Goal: Task Accomplishment & Management: Use online tool/utility

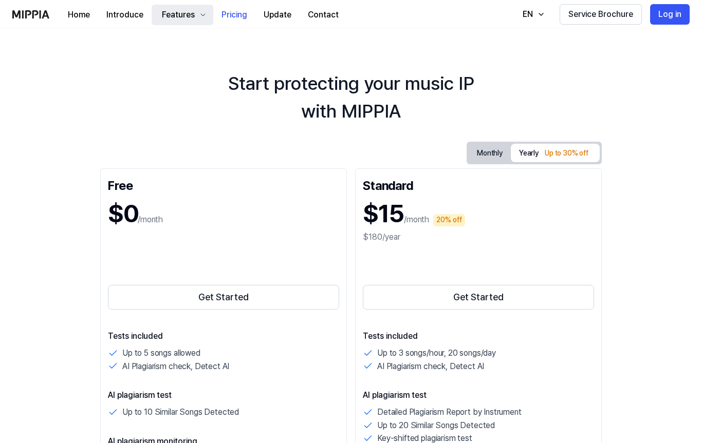
click at [186, 16] on div "Features" at bounding box center [178, 15] width 37 height 12
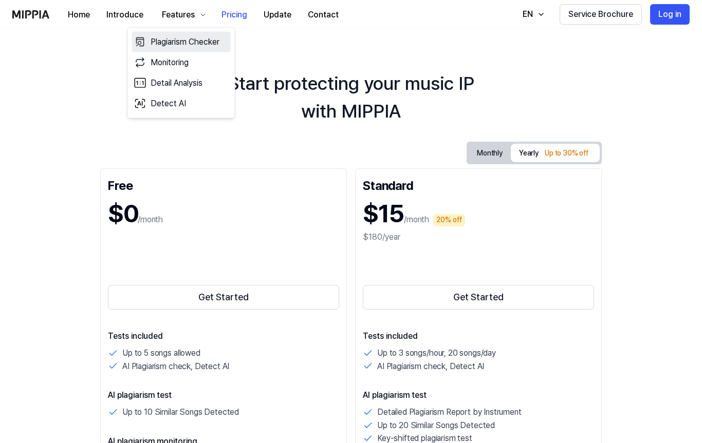
click at [203, 40] on link "Plagiarism Checker" at bounding box center [181, 42] width 99 height 21
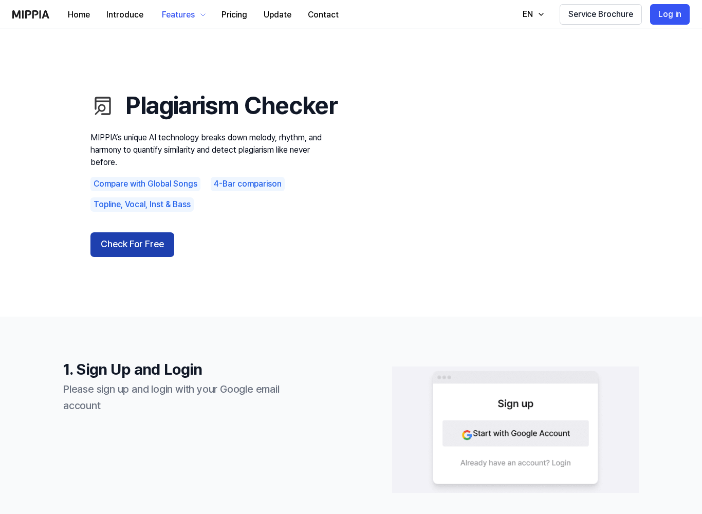
click at [140, 257] on button "Check For Free" at bounding box center [132, 244] width 84 height 25
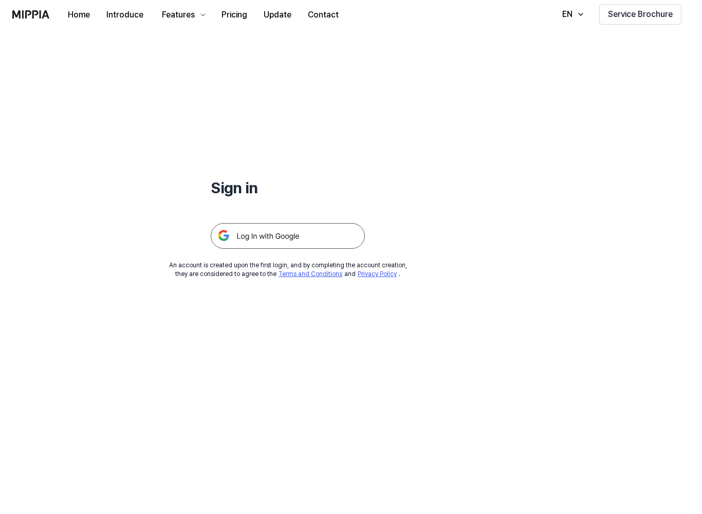
click at [306, 248] on img at bounding box center [288, 236] width 154 height 26
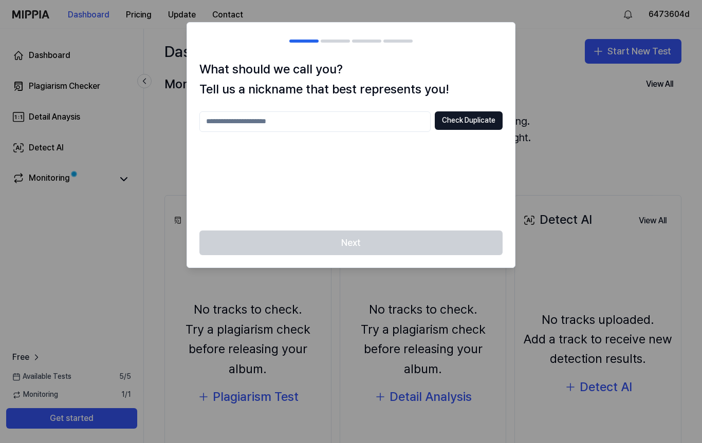
click at [332, 122] on input "text" at bounding box center [314, 121] width 231 height 21
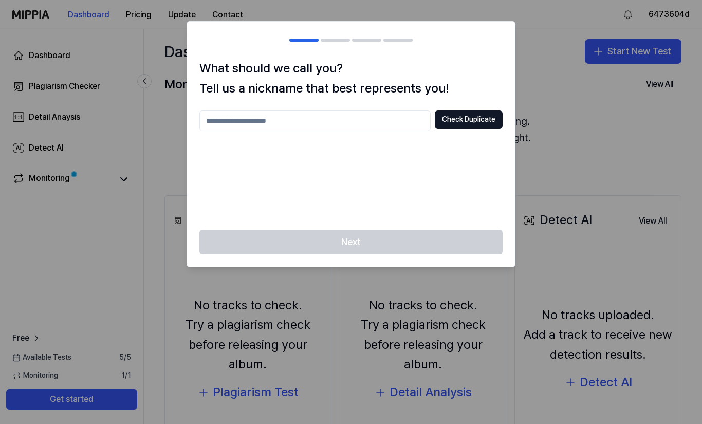
click at [289, 127] on input "text" at bounding box center [314, 120] width 231 height 21
type input "**********"
click at [475, 122] on button "Check Duplicate" at bounding box center [469, 119] width 68 height 18
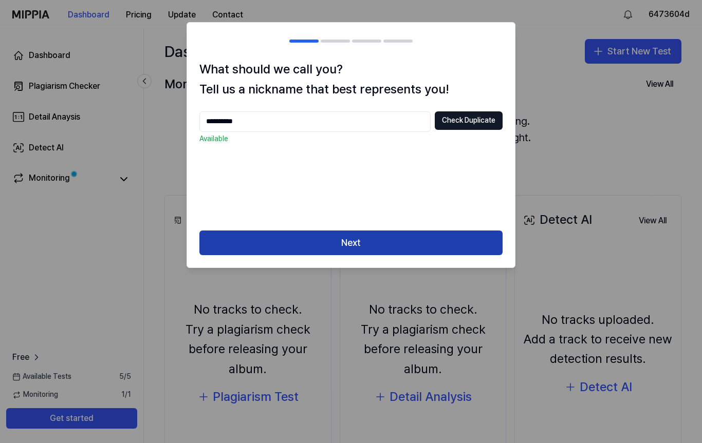
click at [423, 239] on button "Next" at bounding box center [350, 243] width 303 height 25
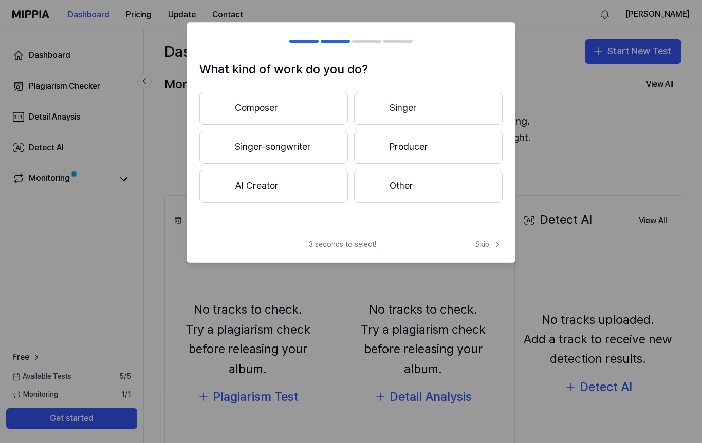
click at [299, 190] on button "AI Creator" at bounding box center [273, 186] width 148 height 33
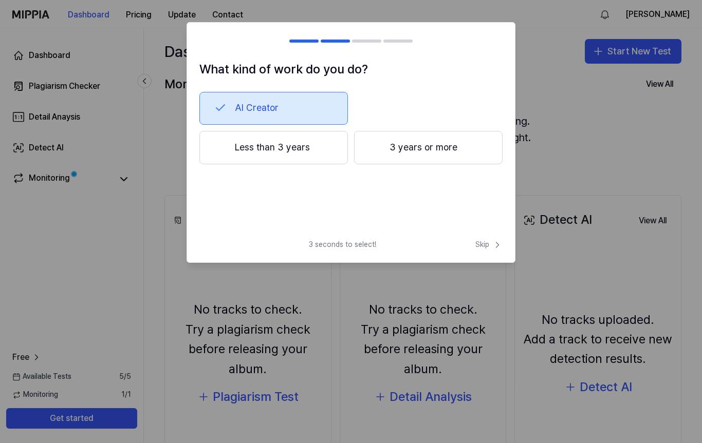
click at [424, 149] on button "3 years or more" at bounding box center [428, 148] width 148 height 34
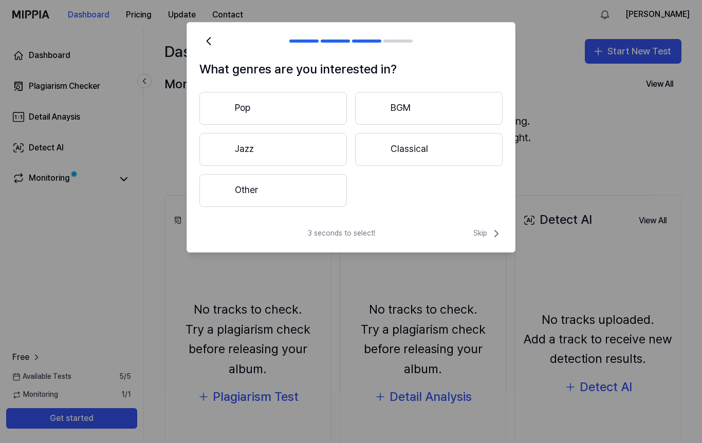
click at [328, 193] on button "Other" at bounding box center [272, 190] width 147 height 33
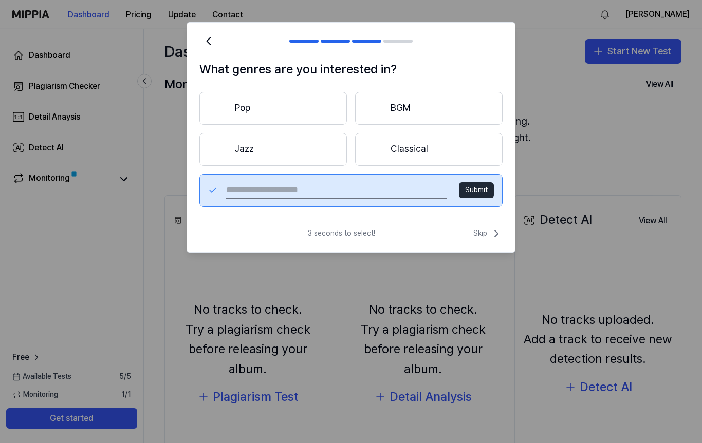
click at [334, 188] on input "text" at bounding box center [336, 190] width 220 height 16
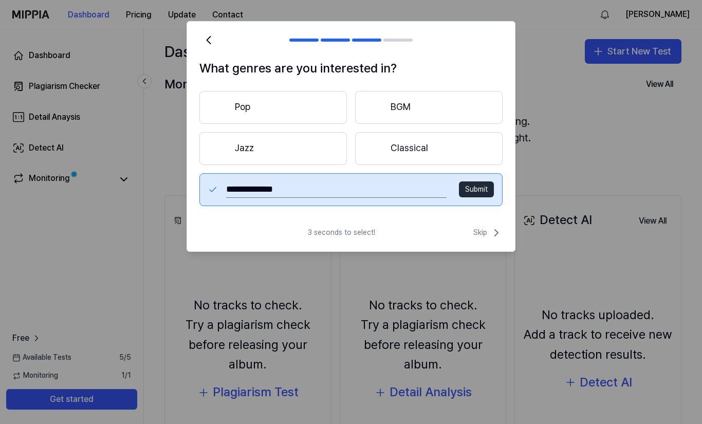
type input "**********"
click at [481, 195] on button "Submit" at bounding box center [476, 189] width 35 height 16
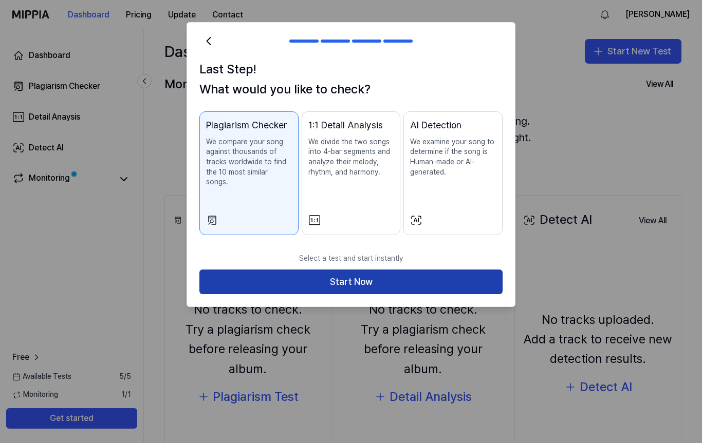
click at [370, 270] on button "Start Now" at bounding box center [350, 282] width 303 height 25
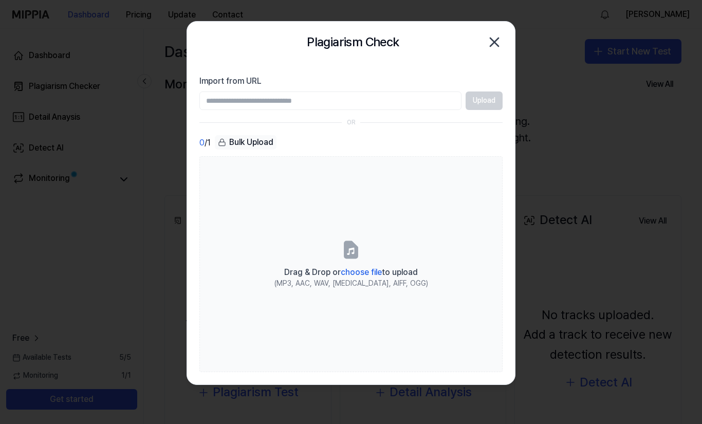
click at [363, 109] on input "Import from URL" at bounding box center [330, 100] width 262 height 18
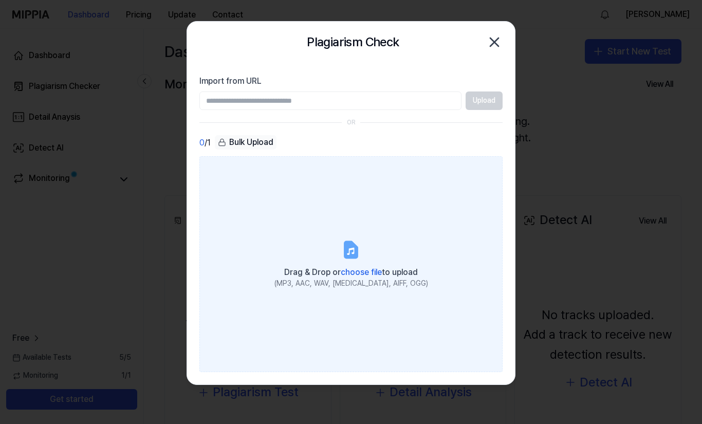
click at [366, 273] on span "choose file" at bounding box center [361, 272] width 41 height 10
click at [0, 0] on input "Drag & Drop or choose file to upload (MP3, AAC, WAV, FLAC, AIFF, OGG)" at bounding box center [0, 0] width 0 height 0
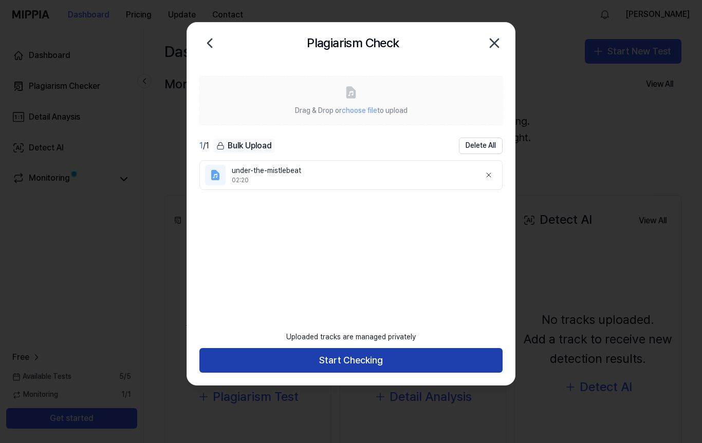
click at [393, 361] on button "Start Checking" at bounding box center [350, 360] width 303 height 25
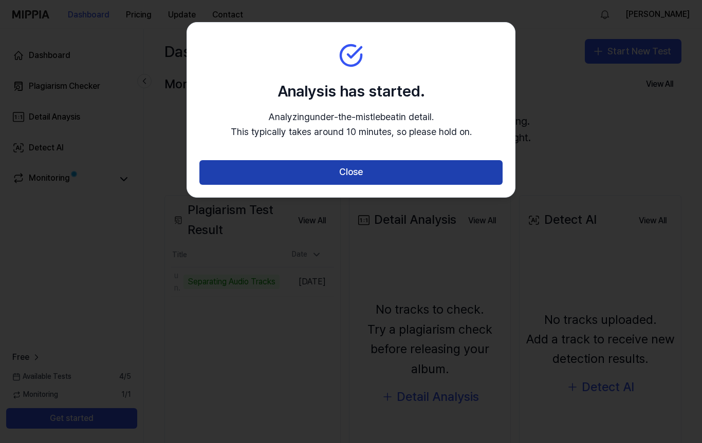
click at [412, 166] on button "Close" at bounding box center [350, 172] width 303 height 25
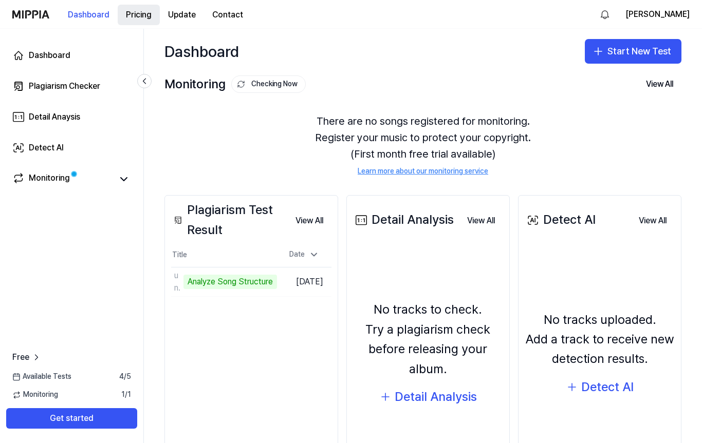
click at [146, 13] on button "Pricing" at bounding box center [139, 15] width 42 height 21
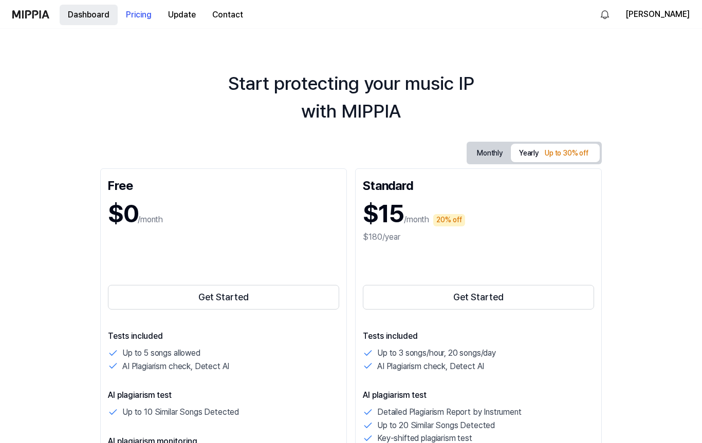
click at [83, 12] on button "Dashboard" at bounding box center [89, 15] width 58 height 21
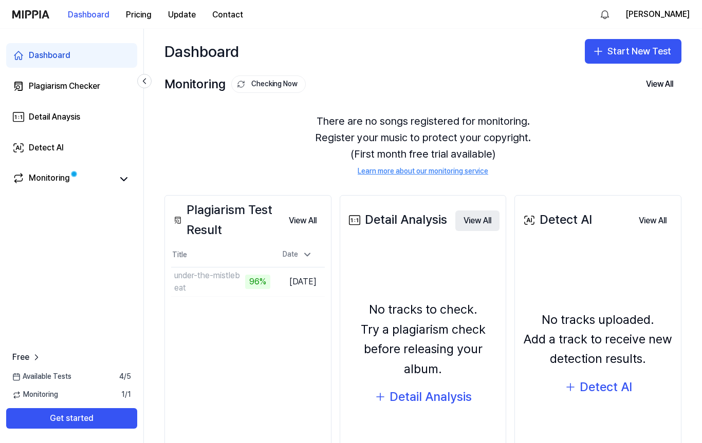
click at [479, 220] on button "View All" at bounding box center [477, 221] width 44 height 21
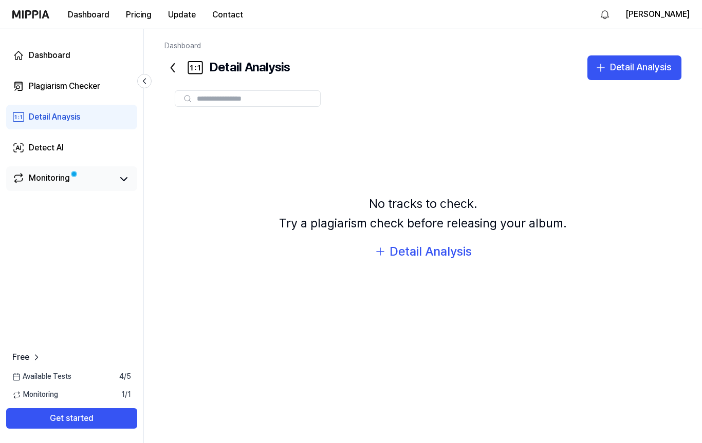
click at [69, 180] on div "Monitoring" at bounding box center [49, 179] width 41 height 14
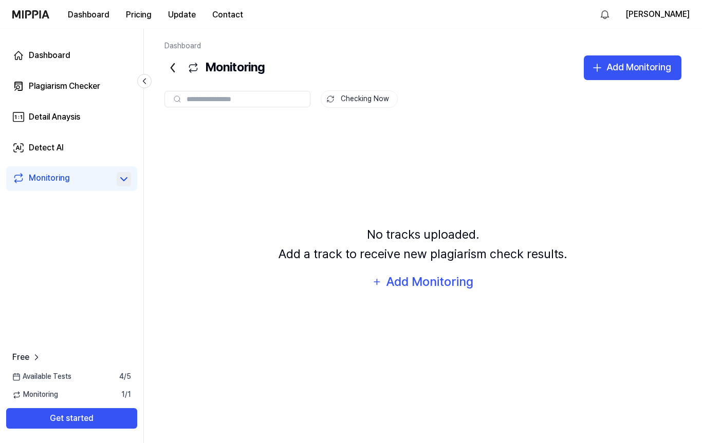
click at [125, 181] on icon at bounding box center [124, 179] width 12 height 12
click at [118, 182] on icon at bounding box center [124, 179] width 12 height 12
click at [84, 91] on div "Plagiarism Checker" at bounding box center [64, 86] width 71 height 12
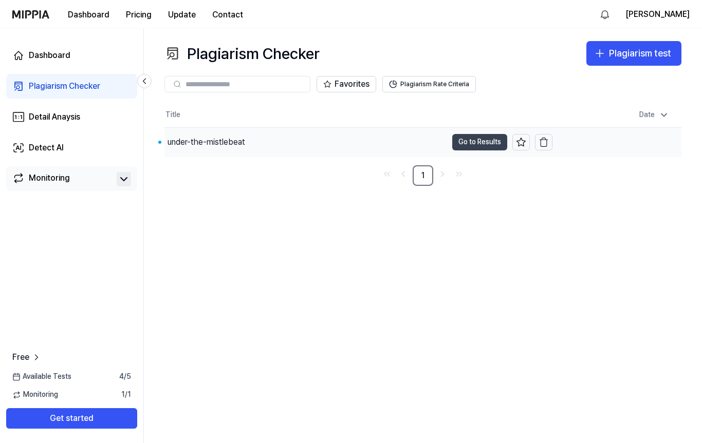
click at [483, 140] on button "Go to Results" at bounding box center [479, 142] width 55 height 16
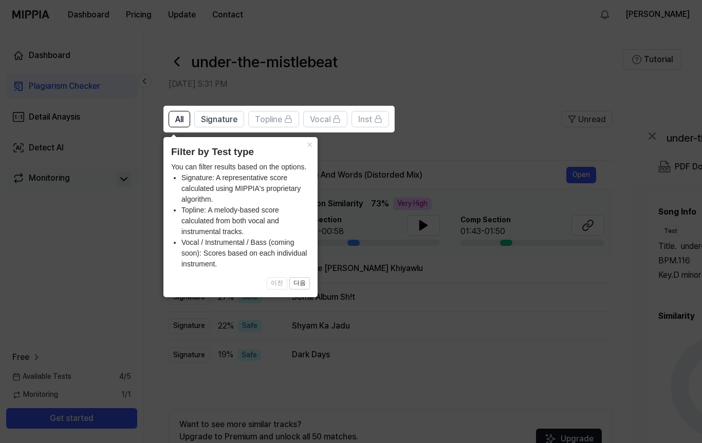
click at [311, 146] on button "×" at bounding box center [309, 144] width 16 height 14
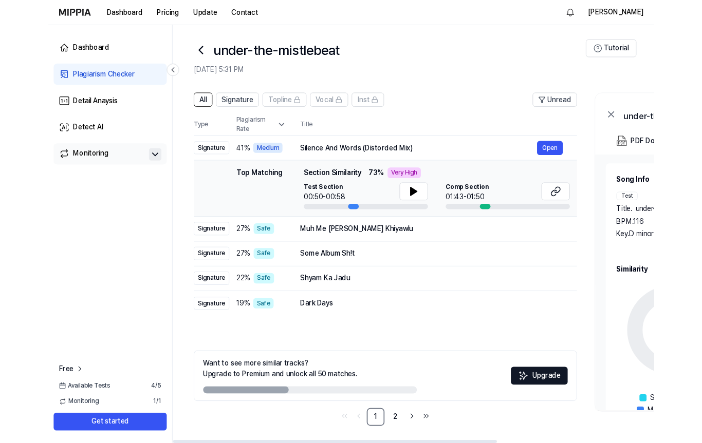
scroll to position [4, 0]
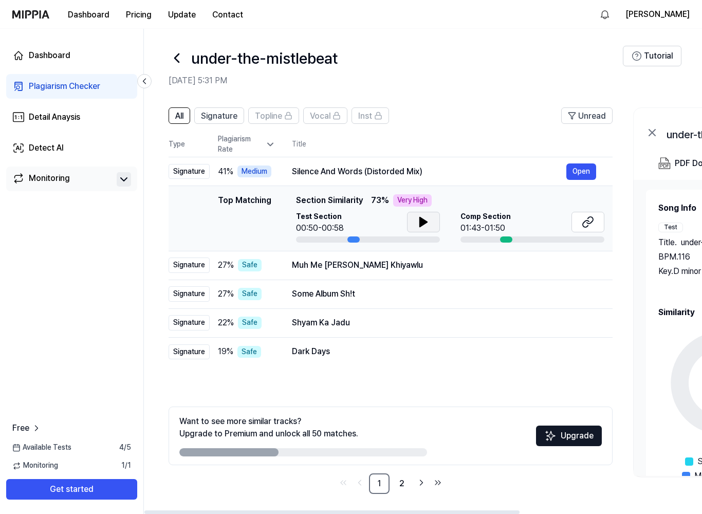
click at [425, 224] on icon at bounding box center [423, 222] width 12 height 12
click at [510, 237] on div at bounding box center [506, 239] width 12 height 6
click at [505, 237] on div at bounding box center [506, 239] width 12 height 6
click at [596, 224] on button at bounding box center [587, 222] width 33 height 21
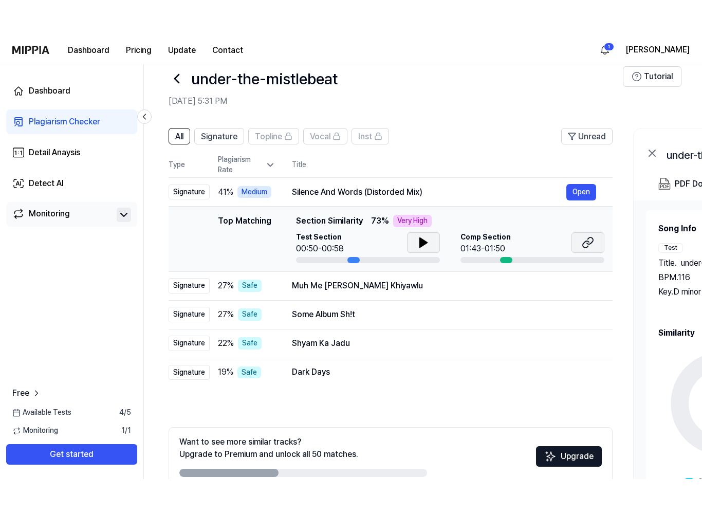
scroll to position [0, 0]
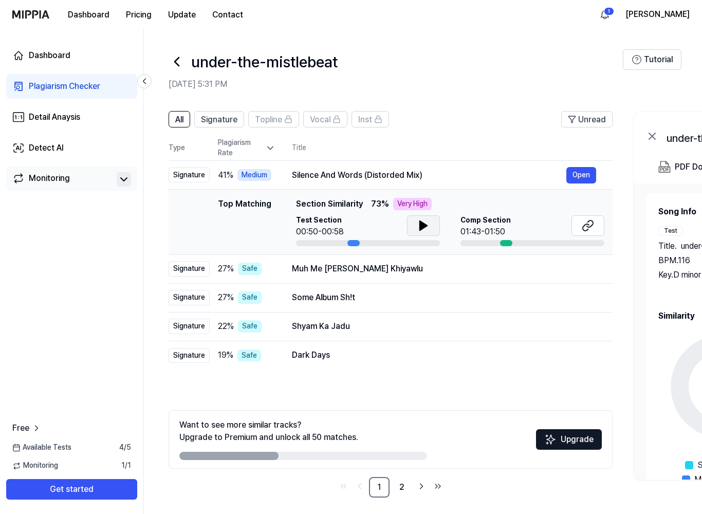
click at [241, 204] on div "Top Matching" at bounding box center [244, 222] width 53 height 48
click at [340, 174] on div "Silence And Words (Distorded Mix)" at bounding box center [429, 175] width 274 height 12
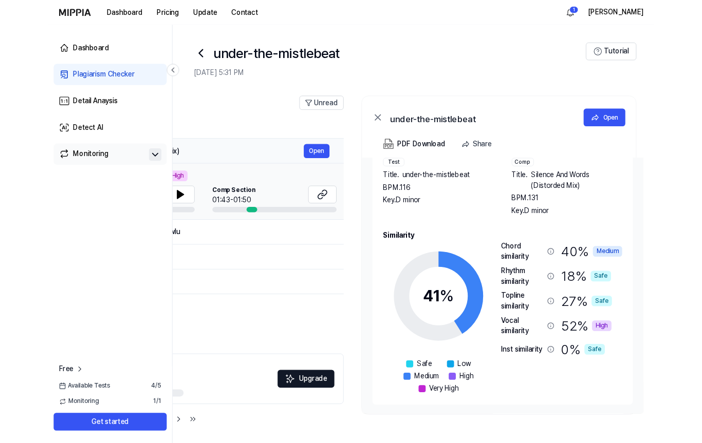
scroll to position [43, 0]
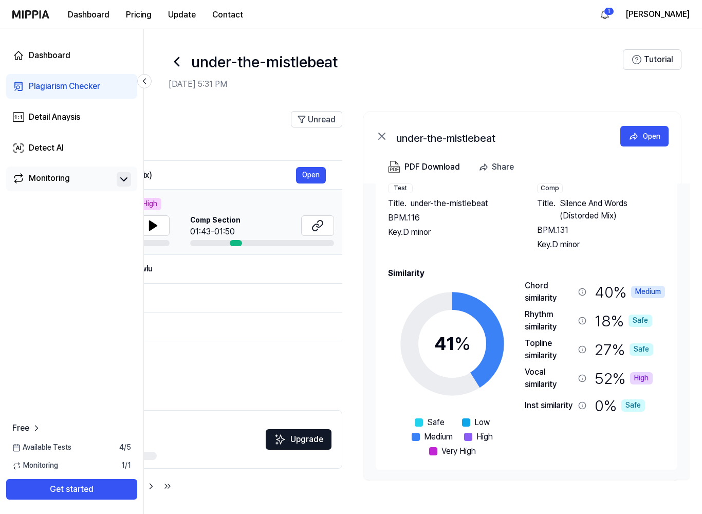
click at [582, 380] on icon at bounding box center [582, 378] width 8 height 8
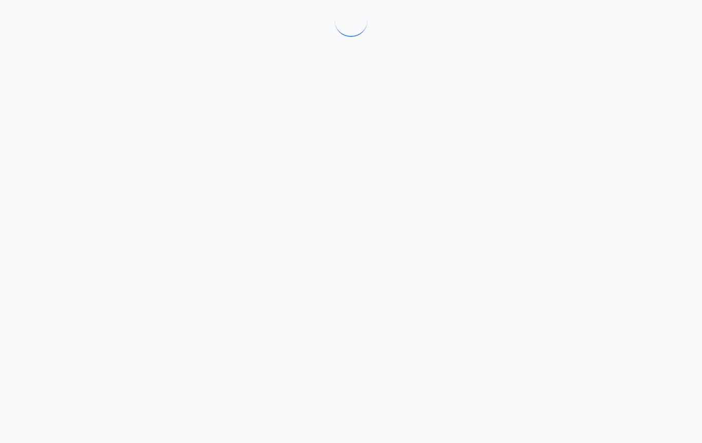
click at [583, 347] on div at bounding box center [351, 221] width 702 height 443
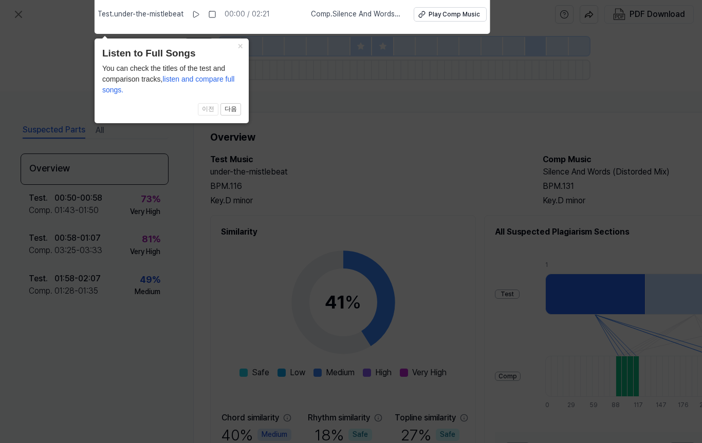
click at [236, 50] on button "×" at bounding box center [240, 46] width 16 height 14
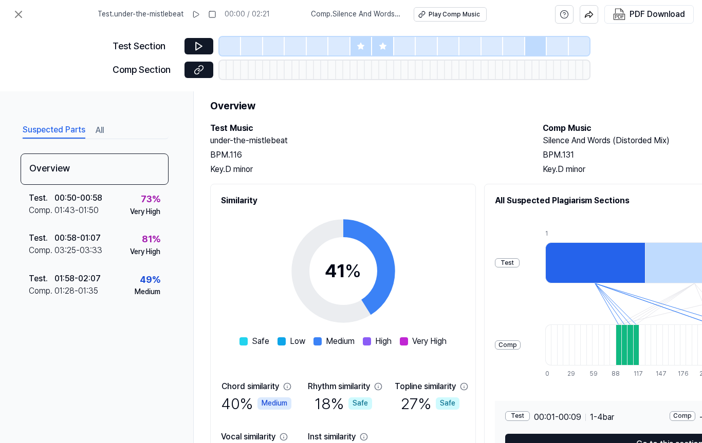
scroll to position [32, 0]
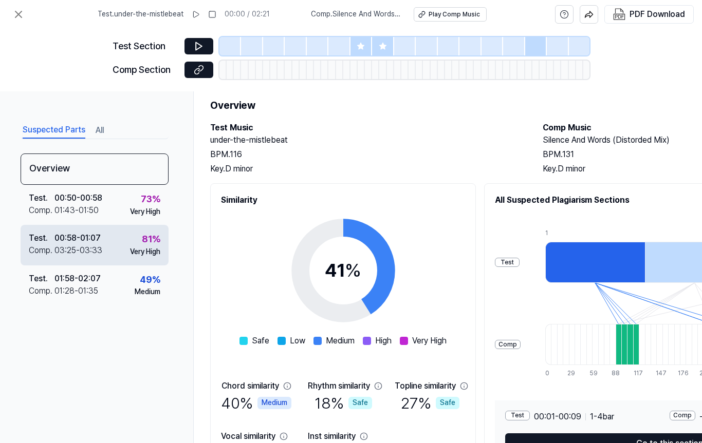
click at [152, 237] on div "81 %" at bounding box center [151, 239] width 18 height 15
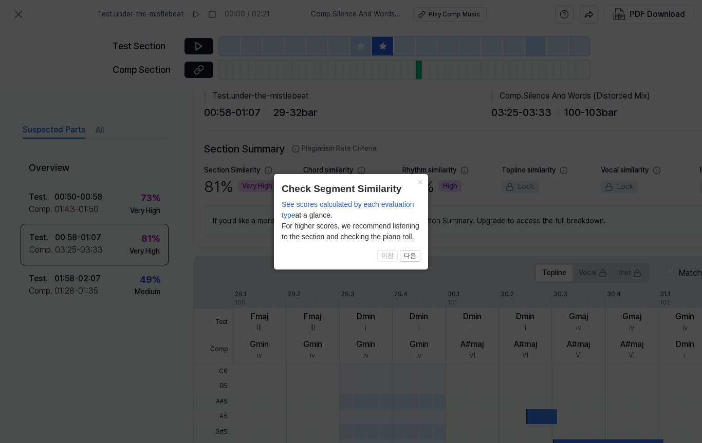
click at [404, 201] on span "See scores calculated by each evaluation type" at bounding box center [348, 209] width 133 height 19
click at [419, 180] on button "×" at bounding box center [420, 181] width 16 height 14
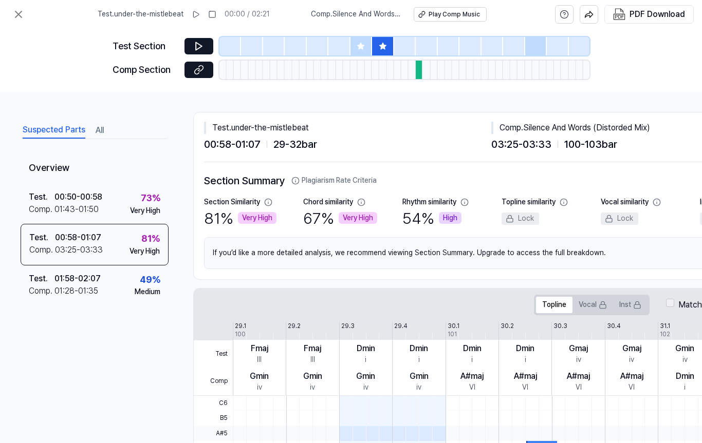
scroll to position [0, 0]
click at [299, 181] on icon at bounding box center [295, 180] width 7 height 7
click at [296, 182] on icon at bounding box center [295, 181] width 8 height 8
click at [290, 186] on h2 "Section Summary Plagiarism Rate Criteria" at bounding box center [501, 181] width 595 height 16
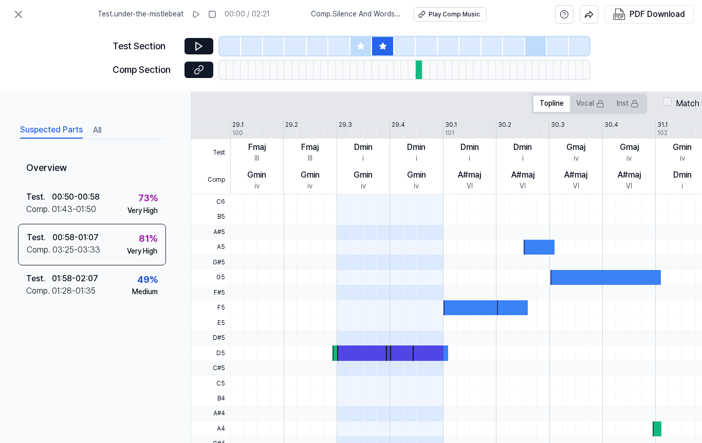
scroll to position [212, 0]
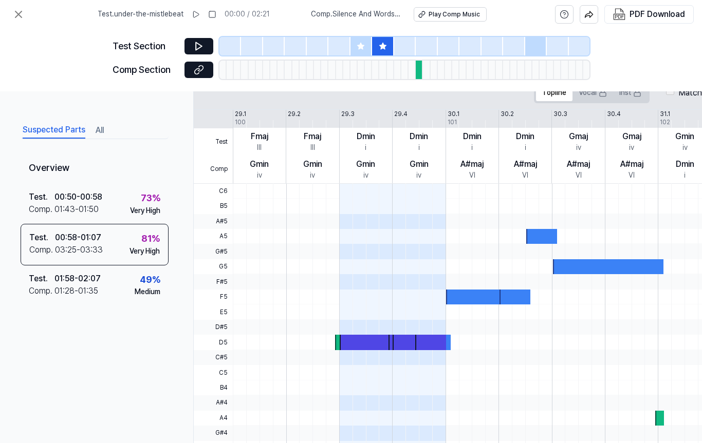
click at [626, 364] on div at bounding box center [657, 357] width 849 height 15
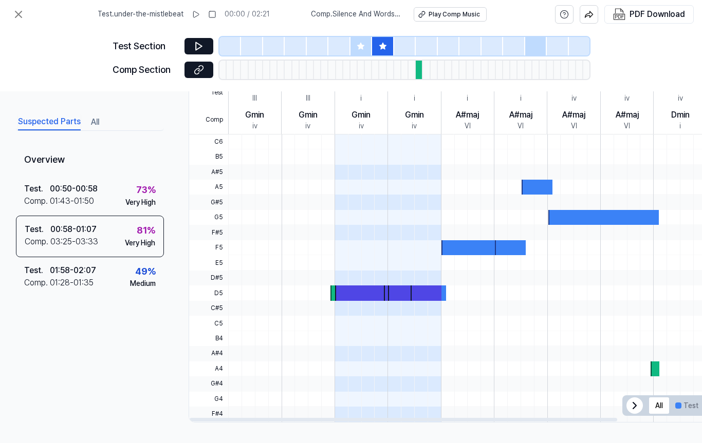
scroll to position [261, 5]
click at [87, 127] on div "Suspected Parts All" at bounding box center [89, 122] width 148 height 19
click at [92, 125] on button "All" at bounding box center [94, 123] width 8 height 16
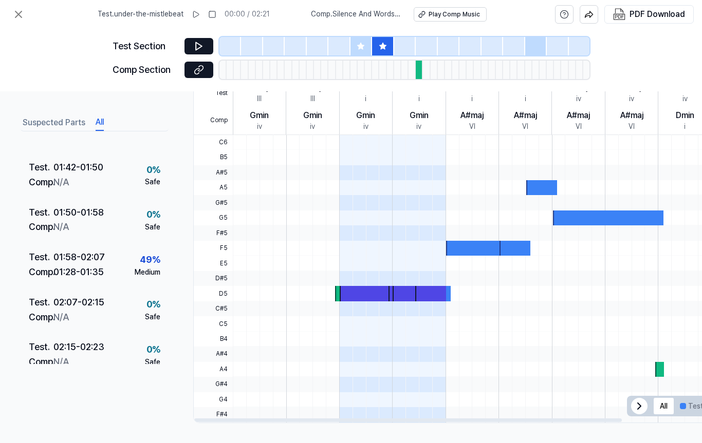
scroll to position [564, 0]
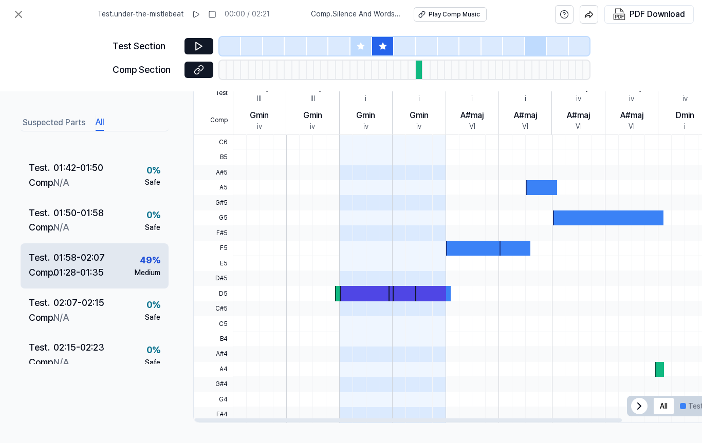
click at [132, 247] on div "Test . 01:58 - 02:07 Comp . 01:28 - 01:35 49 % Medium" at bounding box center [95, 266] width 148 height 45
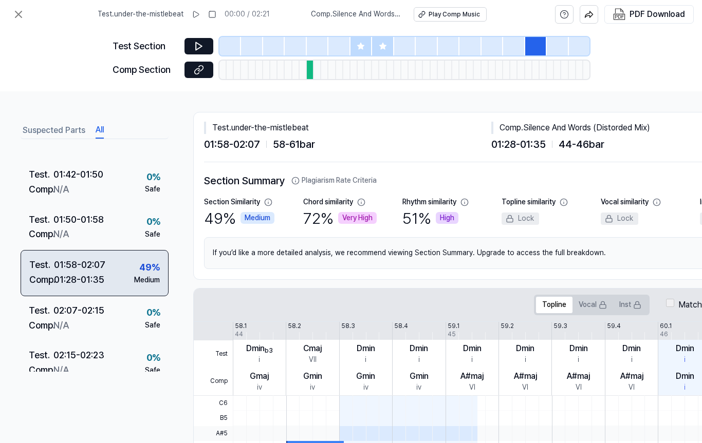
scroll to position [0, 0]
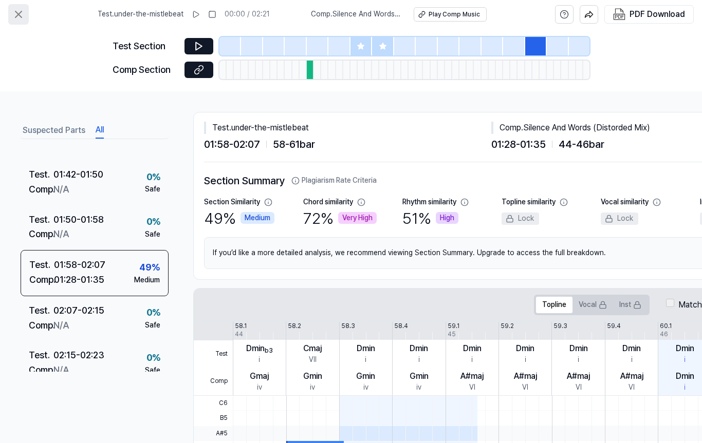
click at [21, 11] on icon at bounding box center [18, 14] width 12 height 12
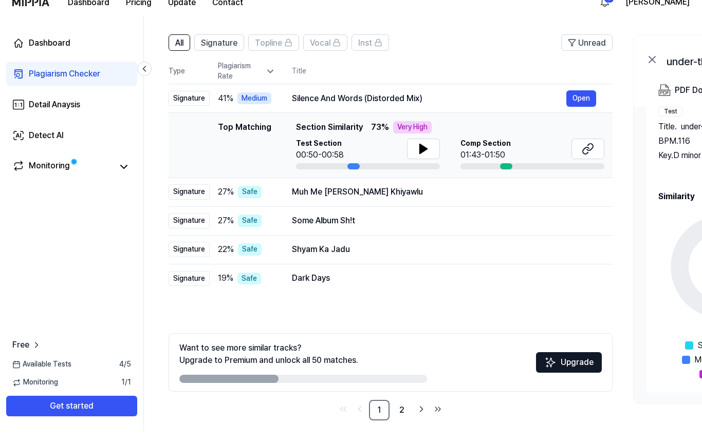
scroll to position [75, 0]
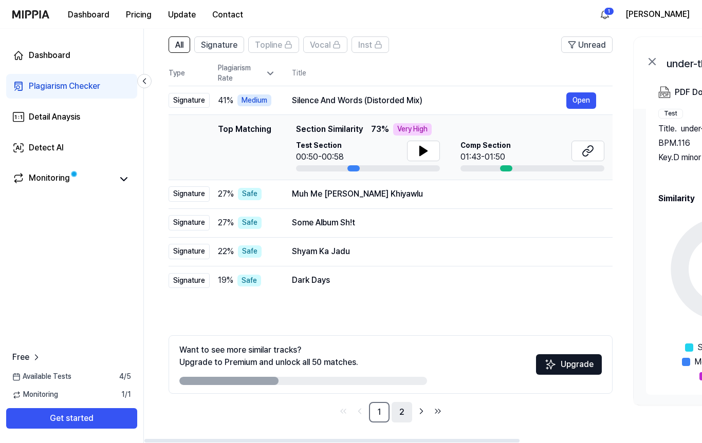
click at [404, 420] on link "2" at bounding box center [402, 412] width 21 height 21
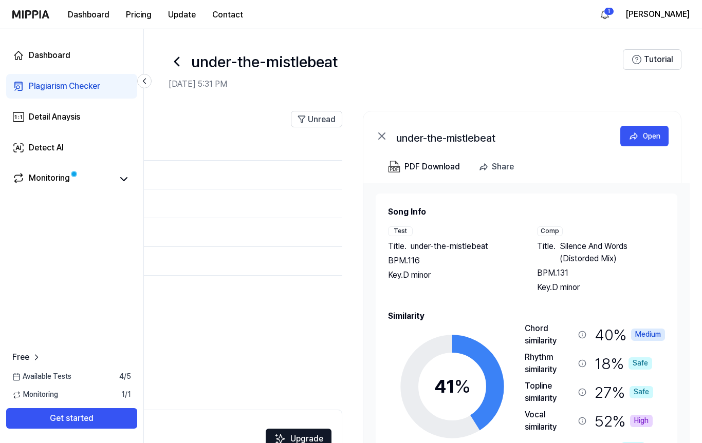
scroll to position [0, 0]
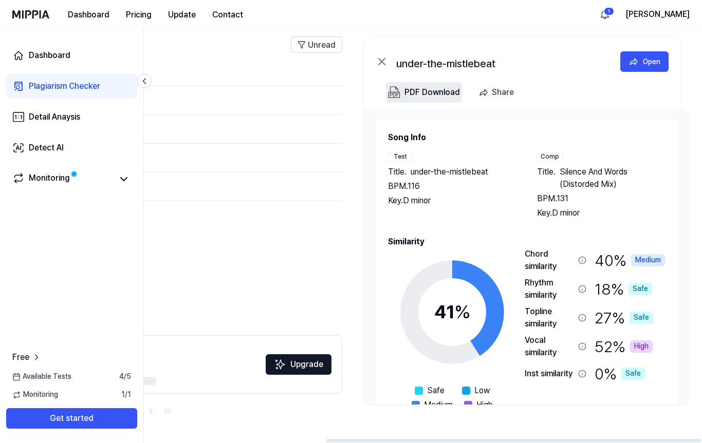
click at [431, 97] on div "PDF Download" at bounding box center [431, 92] width 55 height 13
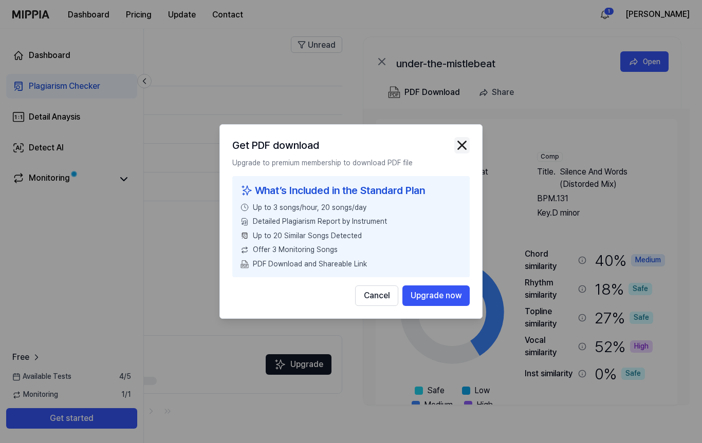
click at [469, 140] on img "button" at bounding box center [461, 145] width 15 height 15
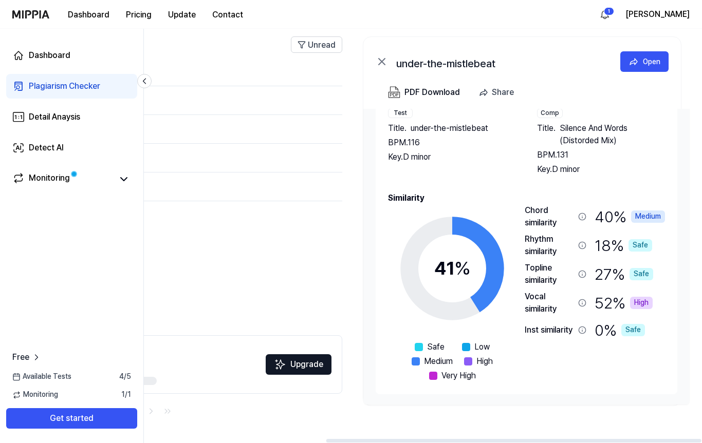
scroll to position [43, 0]
click at [581, 300] on icon at bounding box center [582, 304] width 8 height 8
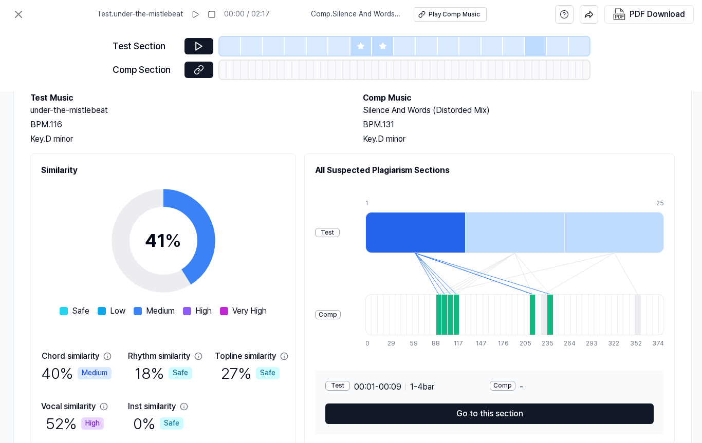
scroll to position [61, 183]
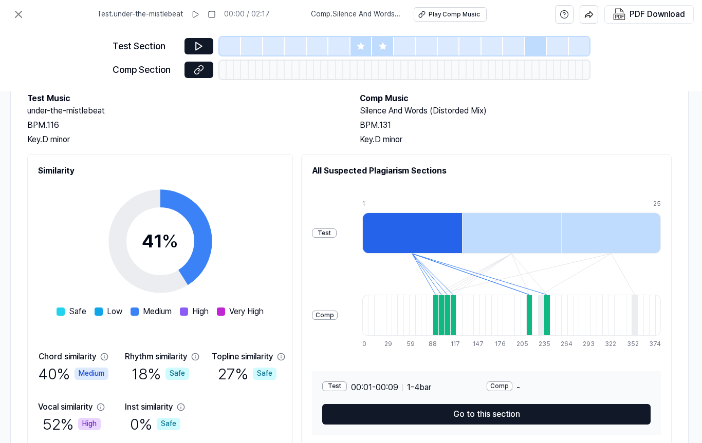
click at [500, 237] on div at bounding box center [512, 233] width 100 height 41
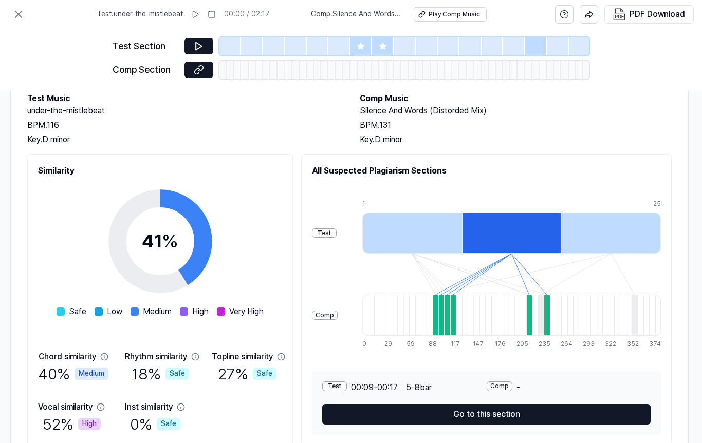
click at [618, 239] on div at bounding box center [611, 233] width 100 height 41
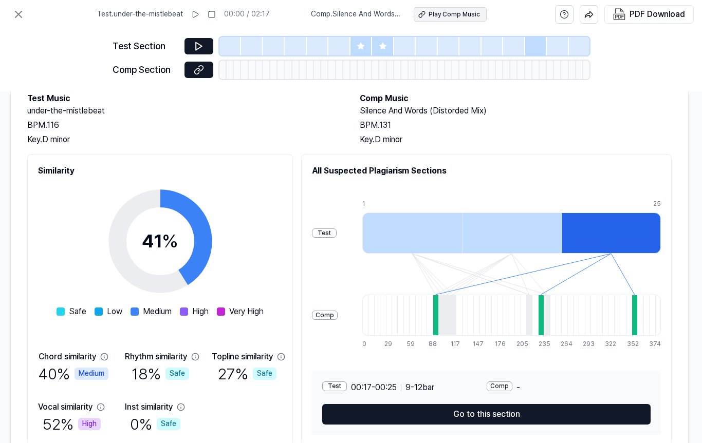
click at [450, 17] on div "Play Comp Music" at bounding box center [454, 14] width 51 height 9
